Goal: Contribute content: Add original content to the website for others to see

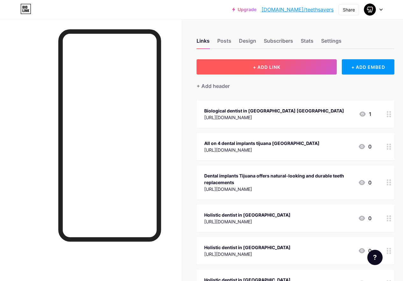
click at [262, 67] on span "+ ADD LINK" at bounding box center [266, 66] width 27 height 5
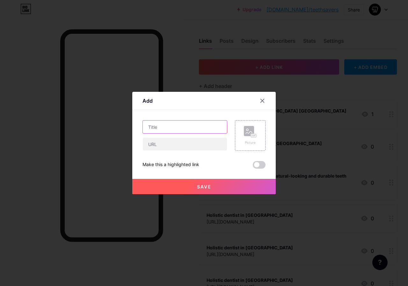
click at [179, 121] on input "text" at bounding box center [185, 126] width 84 height 13
paste input "[URL][DOMAIN_NAME]"
type input "[URL][DOMAIN_NAME]"
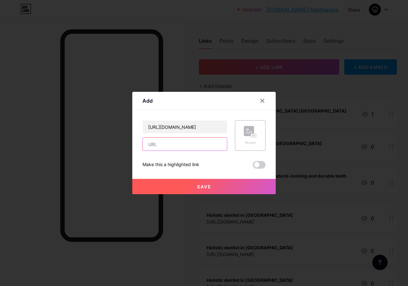
scroll to position [0, 0]
click at [182, 146] on input "text" at bounding box center [185, 144] width 84 height 13
paste input "[URL][DOMAIN_NAME]"
type input "[URL][DOMAIN_NAME]"
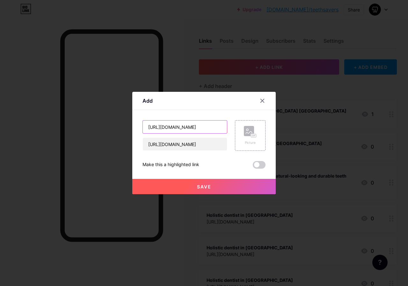
click at [191, 130] on input "[URL][DOMAIN_NAME]" at bounding box center [185, 126] width 84 height 13
click at [191, 130] on input "text" at bounding box center [185, 126] width 84 height 13
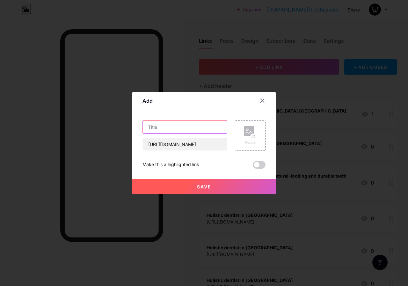
click at [188, 126] on input "text" at bounding box center [185, 126] width 84 height 13
paste input "Full mouth dental implants in [GEOGRAPHIC_DATA]"
type input "Full mouth dental implants in [GEOGRAPHIC_DATA]"
click at [205, 184] on span "Save" at bounding box center [204, 186] width 14 height 5
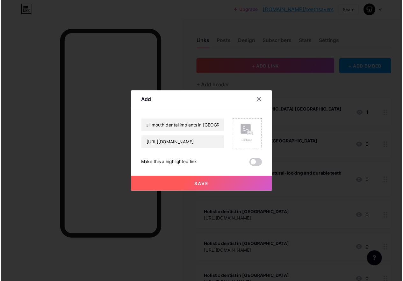
scroll to position [0, 0]
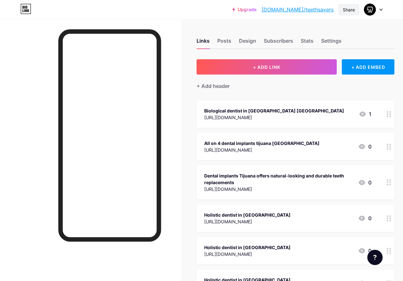
click at [346, 7] on div "Share" at bounding box center [349, 9] width 12 height 7
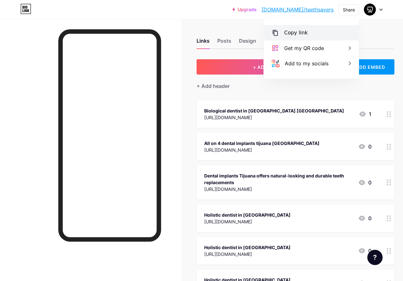
click at [294, 33] on div "Copy link" at bounding box center [296, 33] width 24 height 8
